Goal: Find specific page/section: Find specific page/section

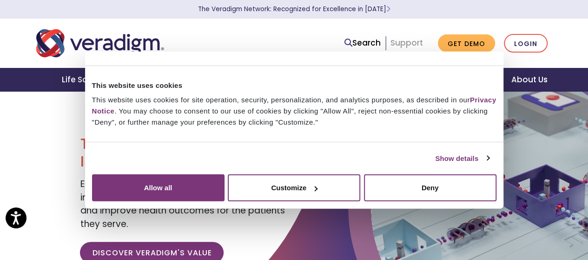
click at [405, 40] on link "Support" at bounding box center [406, 42] width 33 height 11
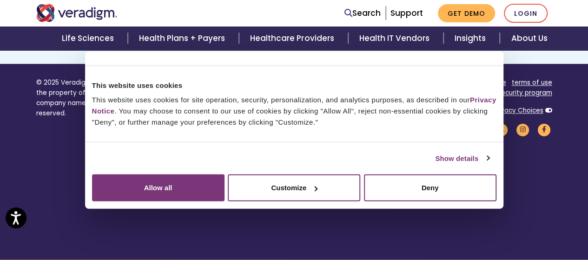
scroll to position [750, 0]
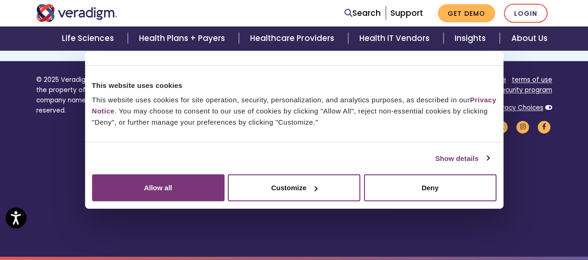
click at [382, 79] on link "careers" at bounding box center [379, 79] width 24 height 9
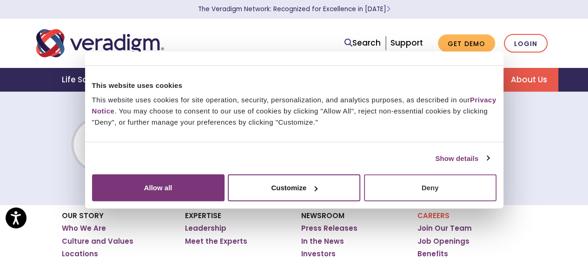
click at [496, 201] on button "Deny" at bounding box center [430, 187] width 132 height 27
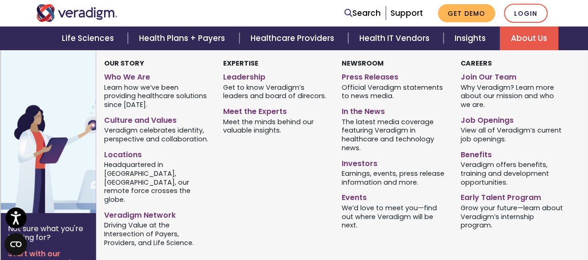
scroll to position [232, 0]
